Goal: Task Accomplishment & Management: Complete application form

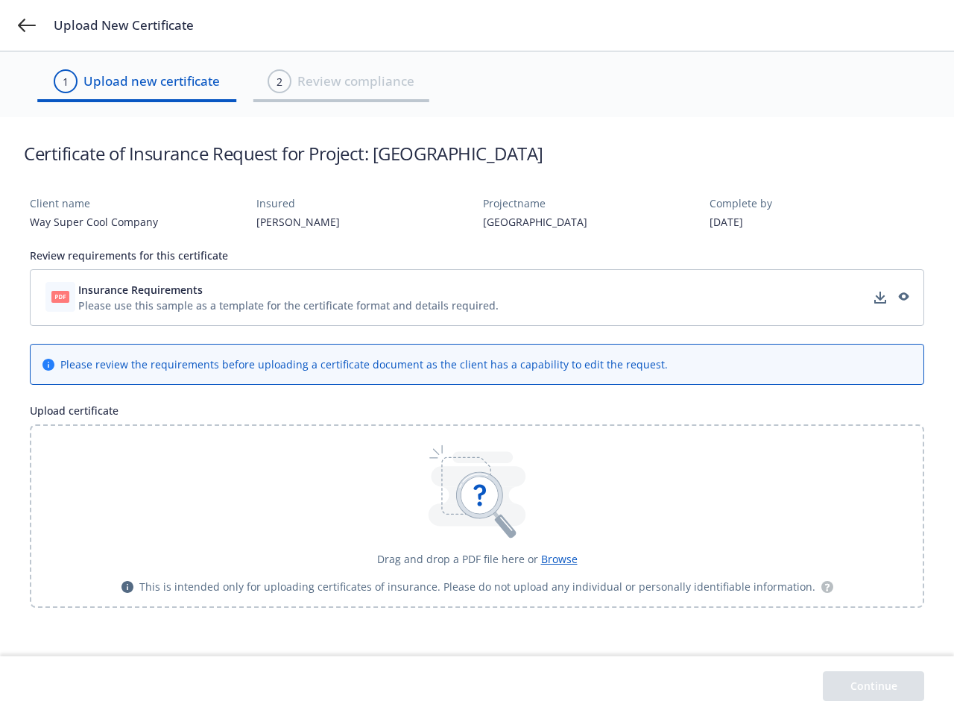
click at [477, 358] on div "Please review the requirements before uploading a certificate document as the c…" at bounding box center [364, 364] width 608 height 16
click at [27, 25] on icon at bounding box center [27, 25] width 18 height 13
click at [477, 298] on div "Please use this sample as a template for the certificate format and details req…" at bounding box center [288, 306] width 421 height 16
click at [289, 289] on span "Insurance Requirements" at bounding box center [288, 290] width 421 height 16
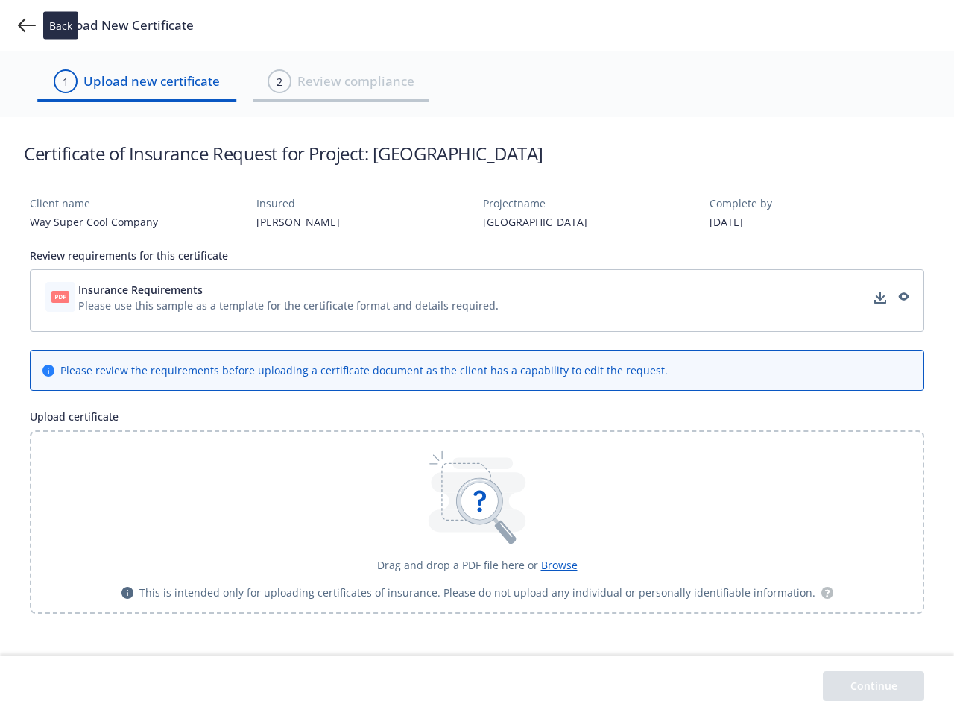
click at [881, 298] on icon "download" at bounding box center [881, 296] width 10 height 9
click at [903, 298] on icon "preview" at bounding box center [902, 297] width 13 height 10
click at [477, 516] on icon at bounding box center [480, 501] width 37 height 37
